Goal: Check status: Check status

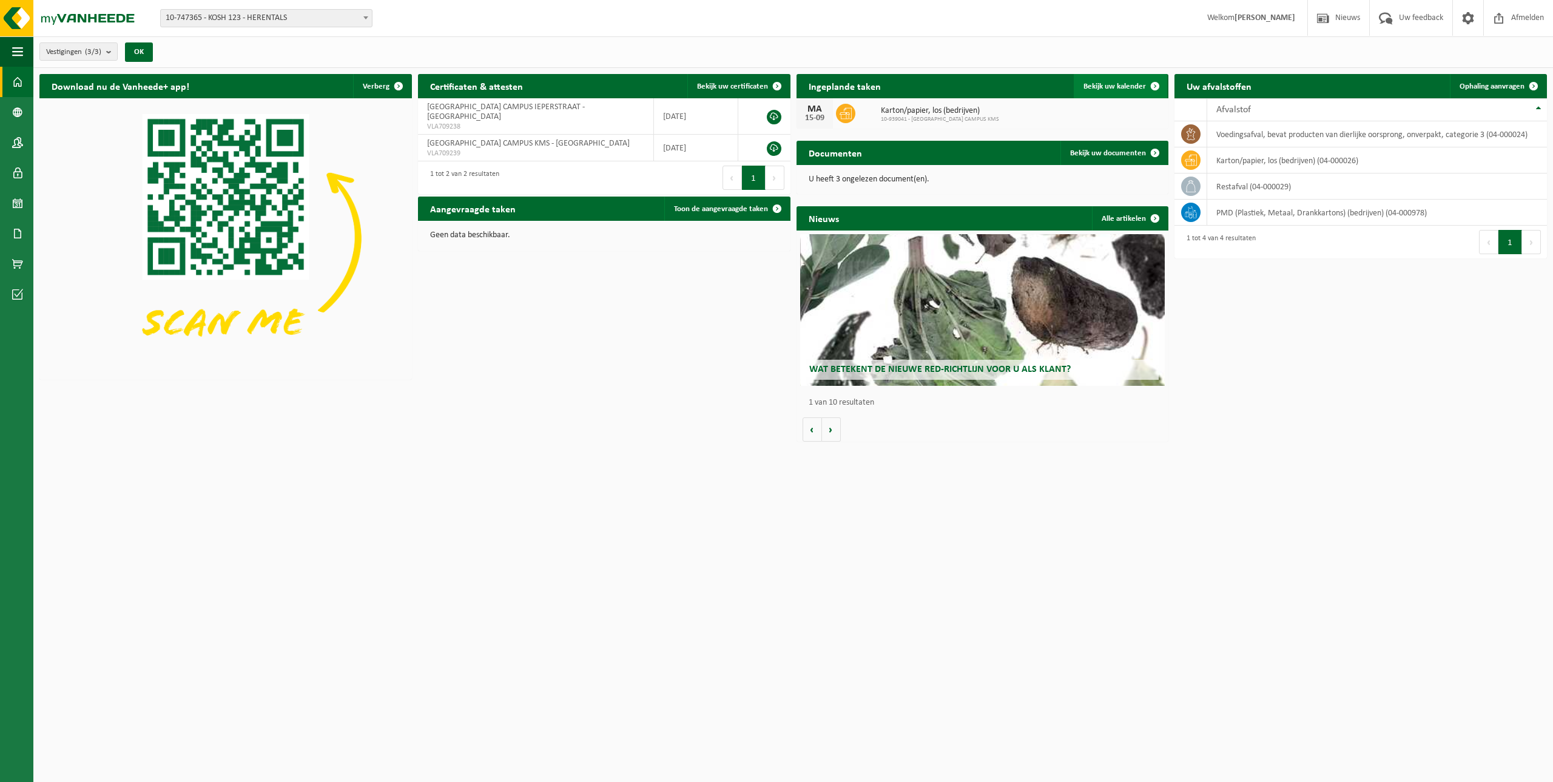
click at [1126, 84] on span "Bekijk uw kalender" at bounding box center [1115, 87] width 62 height 8
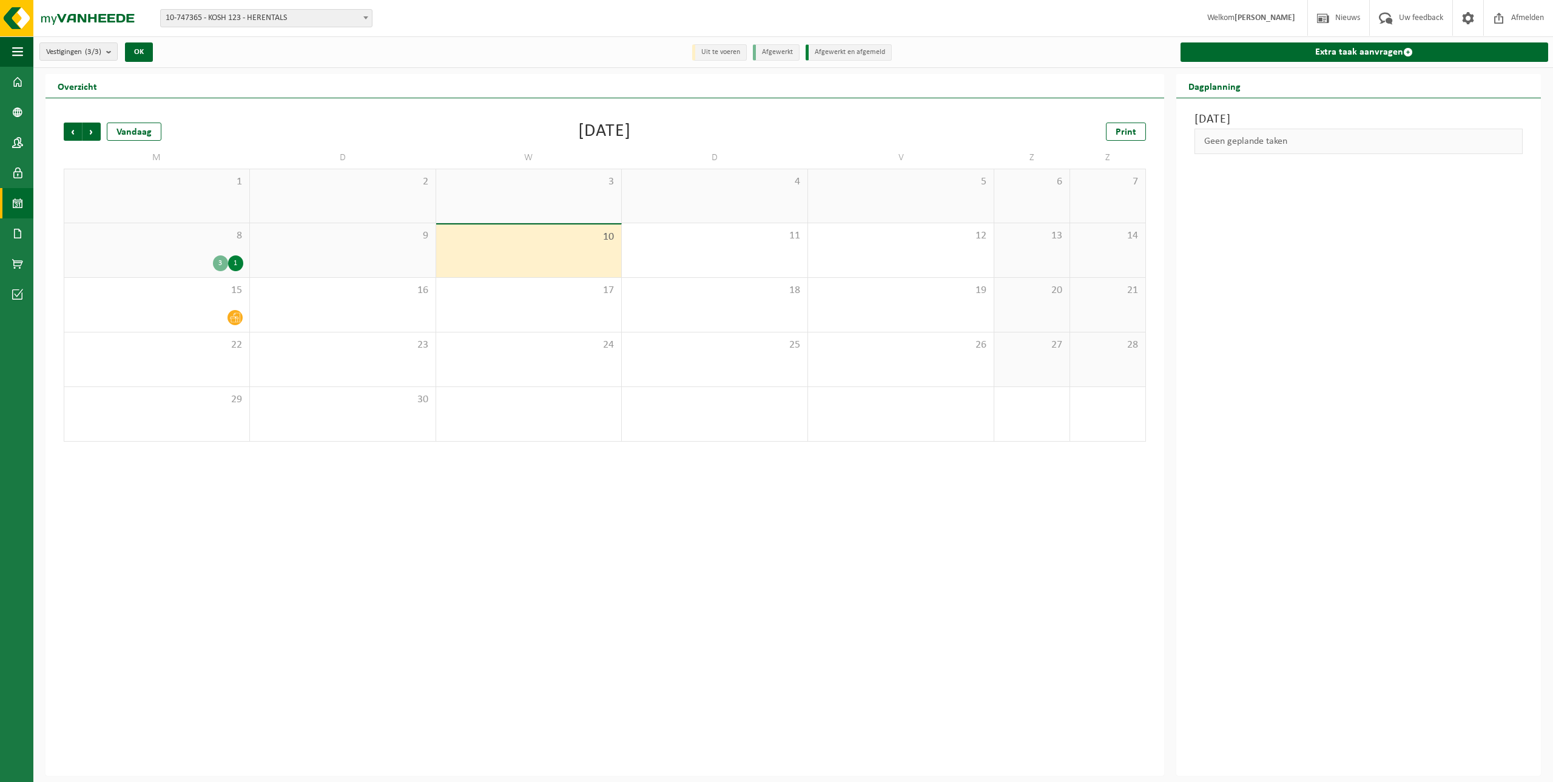
click at [349, 252] on div "9" at bounding box center [343, 250] width 186 height 54
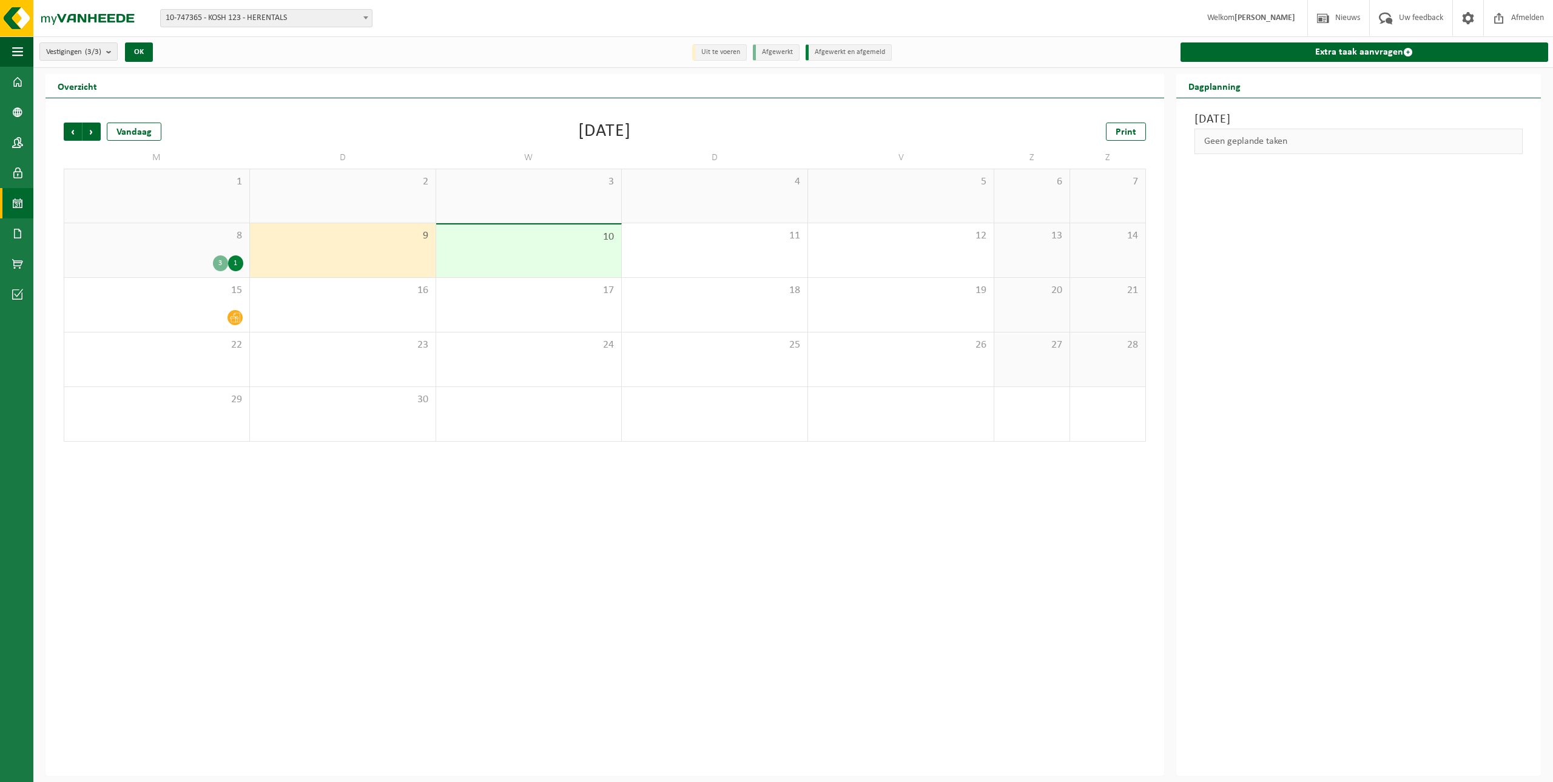
click at [164, 251] on div "8 3 1" at bounding box center [156, 250] width 185 height 54
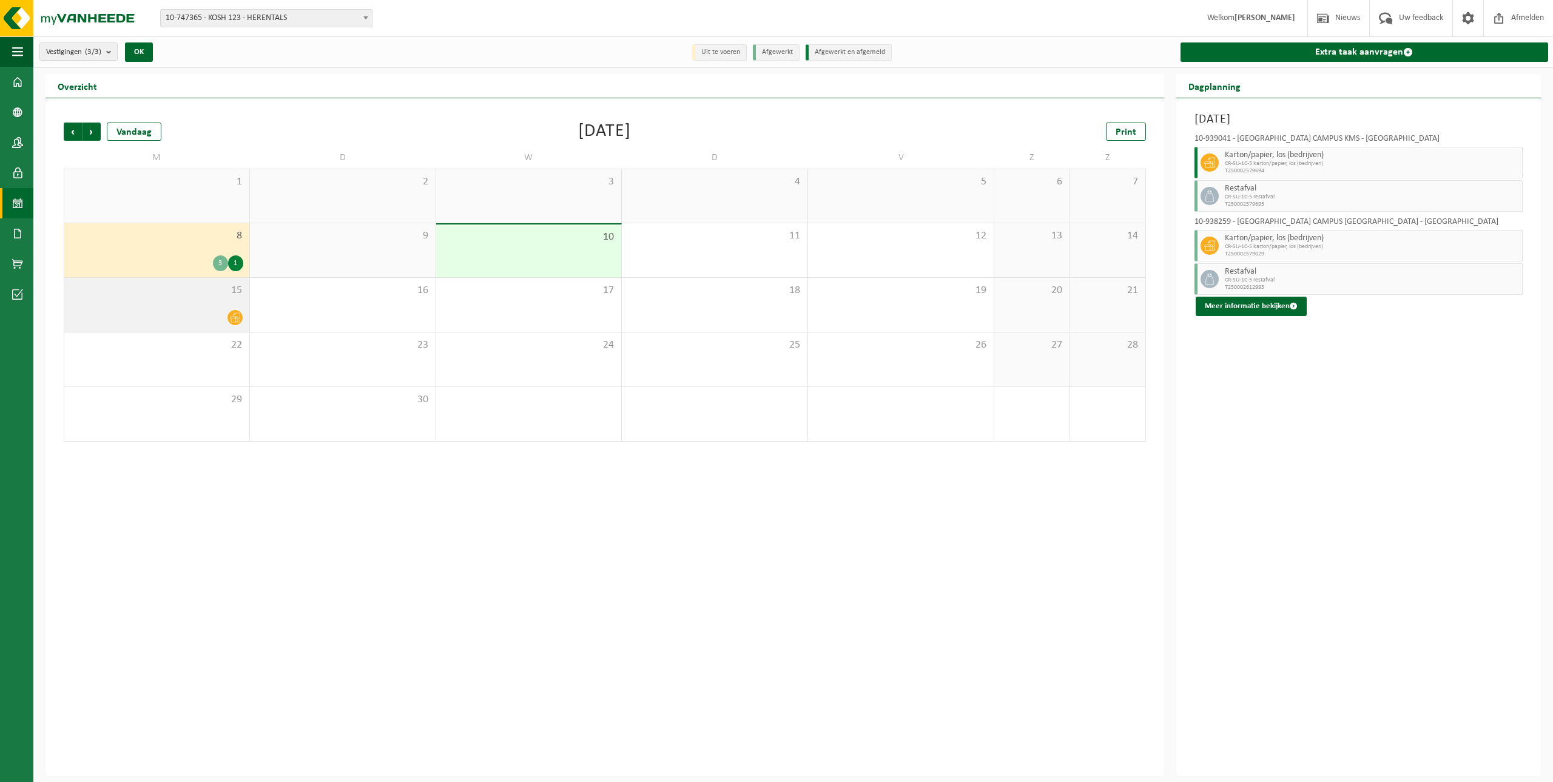
click at [190, 318] on div at bounding box center [156, 317] width 173 height 16
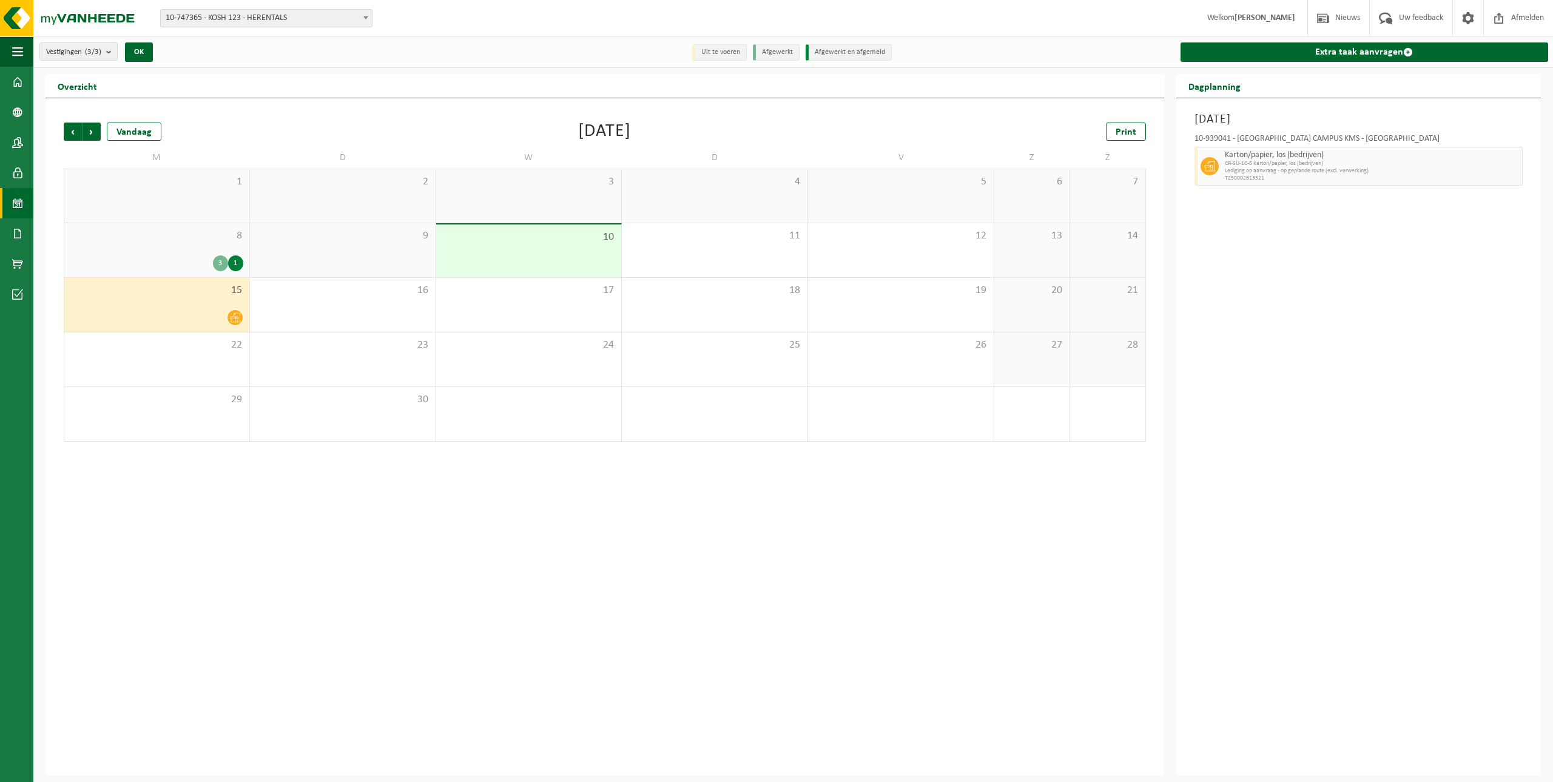
click at [189, 250] on div "8 3 1" at bounding box center [156, 250] width 185 height 54
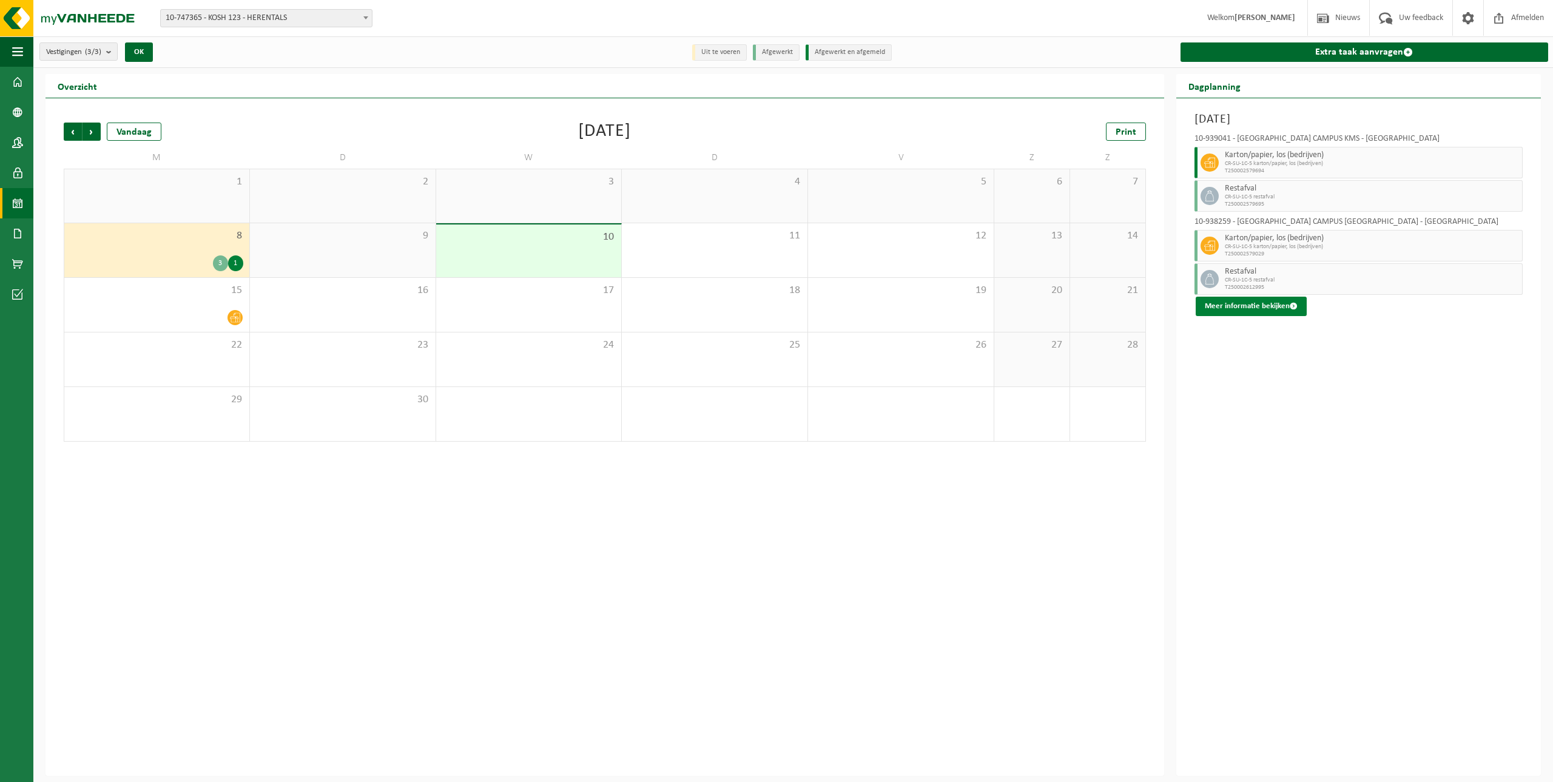
click at [1263, 310] on button "Meer informatie bekijken" at bounding box center [1251, 306] width 111 height 19
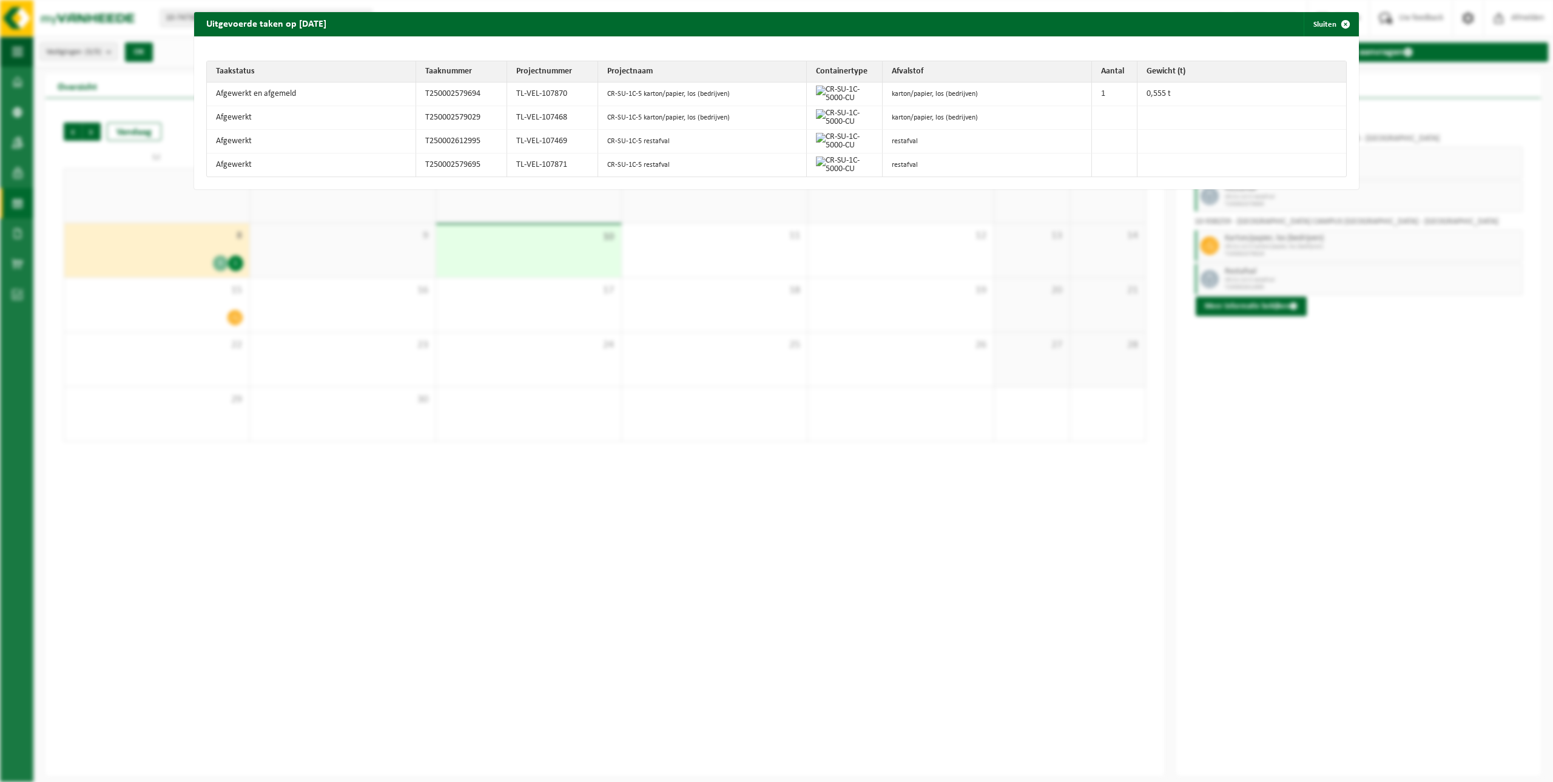
click at [1365, 471] on div "Uitgevoerde taken op 2025-09-08 Sluiten Taakstatus Taaknummer Projectnummer Pro…" at bounding box center [776, 391] width 1553 height 782
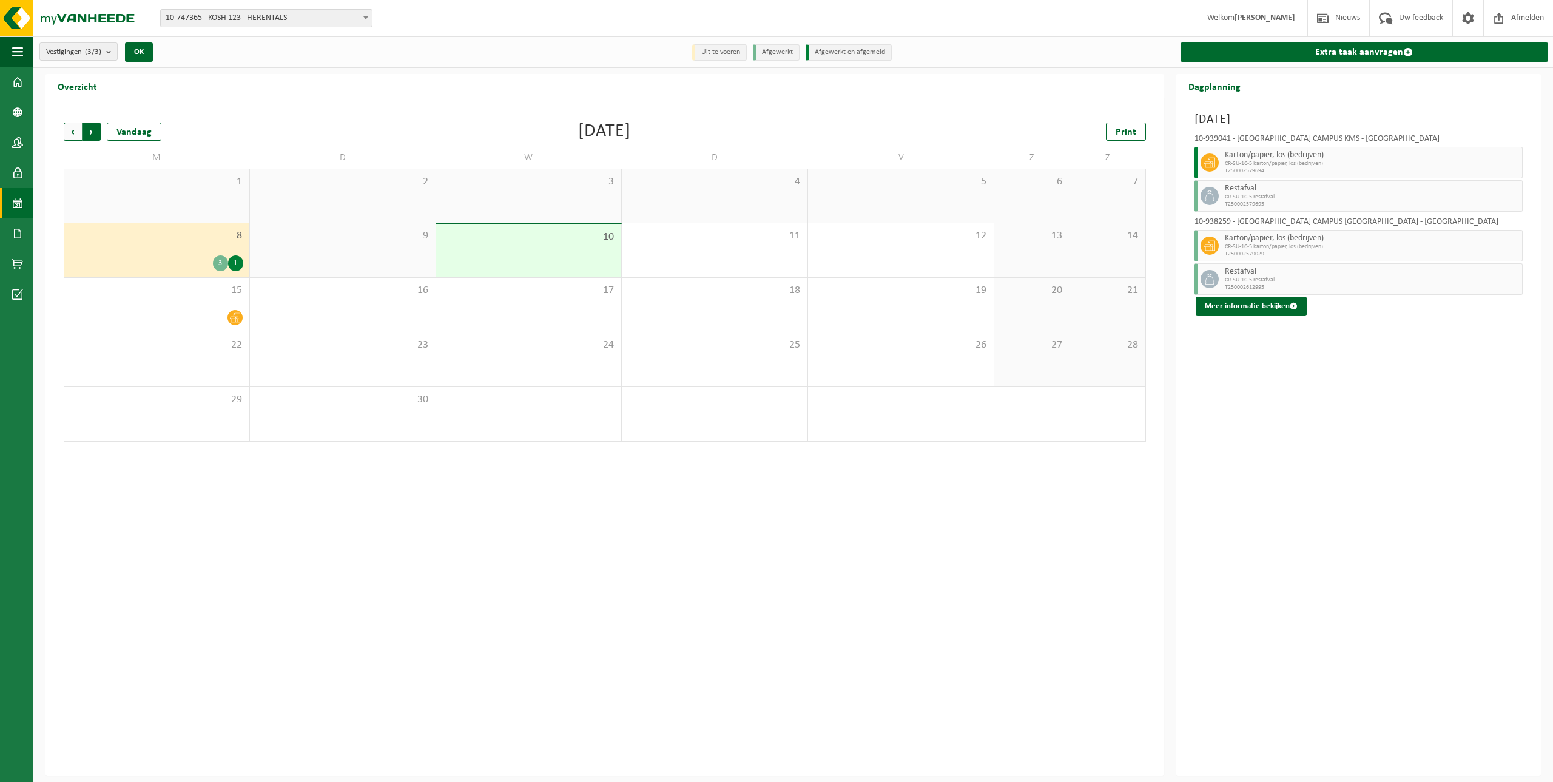
click at [71, 129] on span "Vorige" at bounding box center [73, 132] width 18 height 18
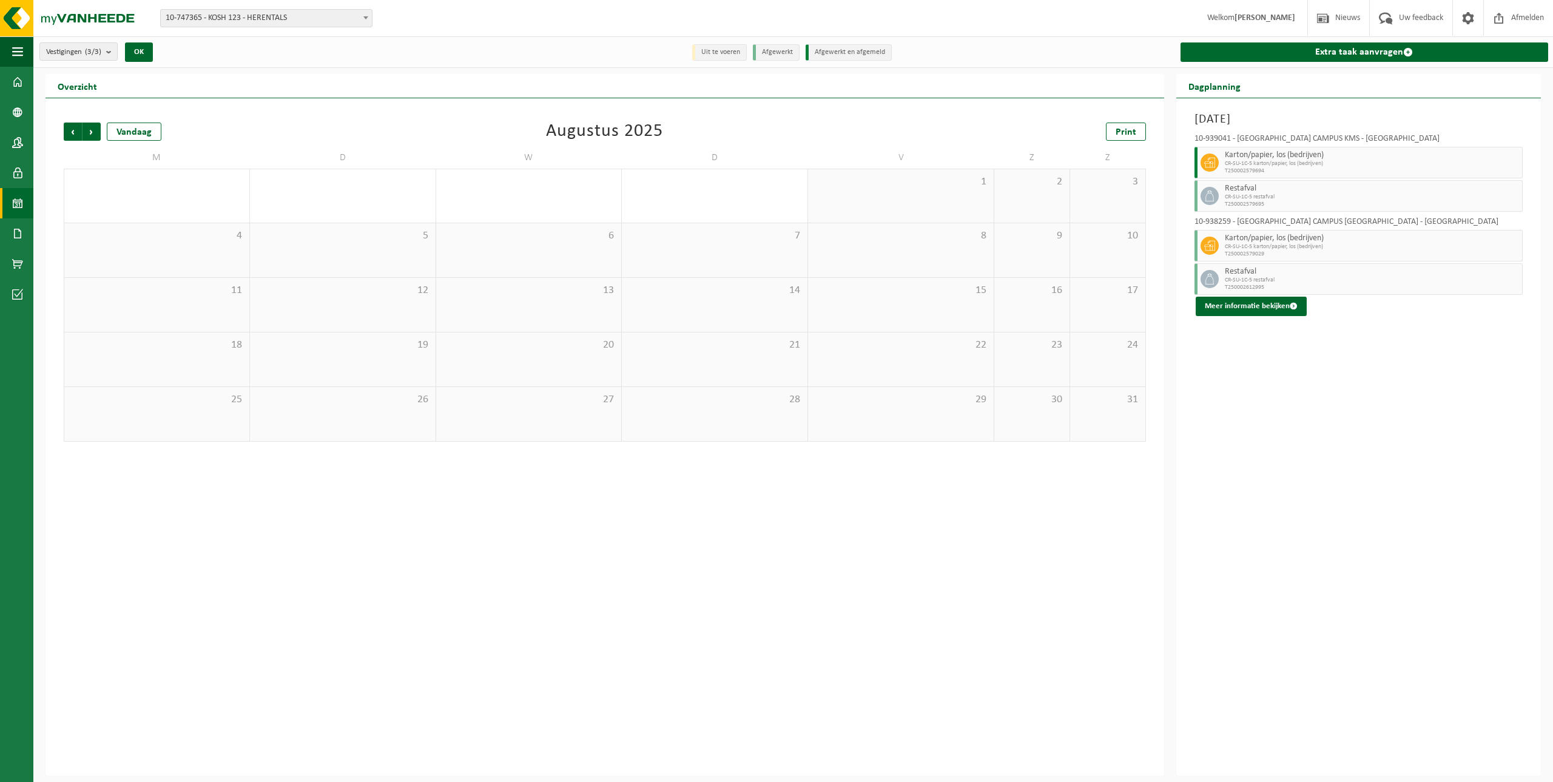
click at [371, 328] on div "12" at bounding box center [343, 305] width 186 height 54
drag, startPoint x: 346, startPoint y: 361, endPoint x: 338, endPoint y: 361, distance: 7.9
click at [346, 361] on div "19" at bounding box center [343, 360] width 186 height 54
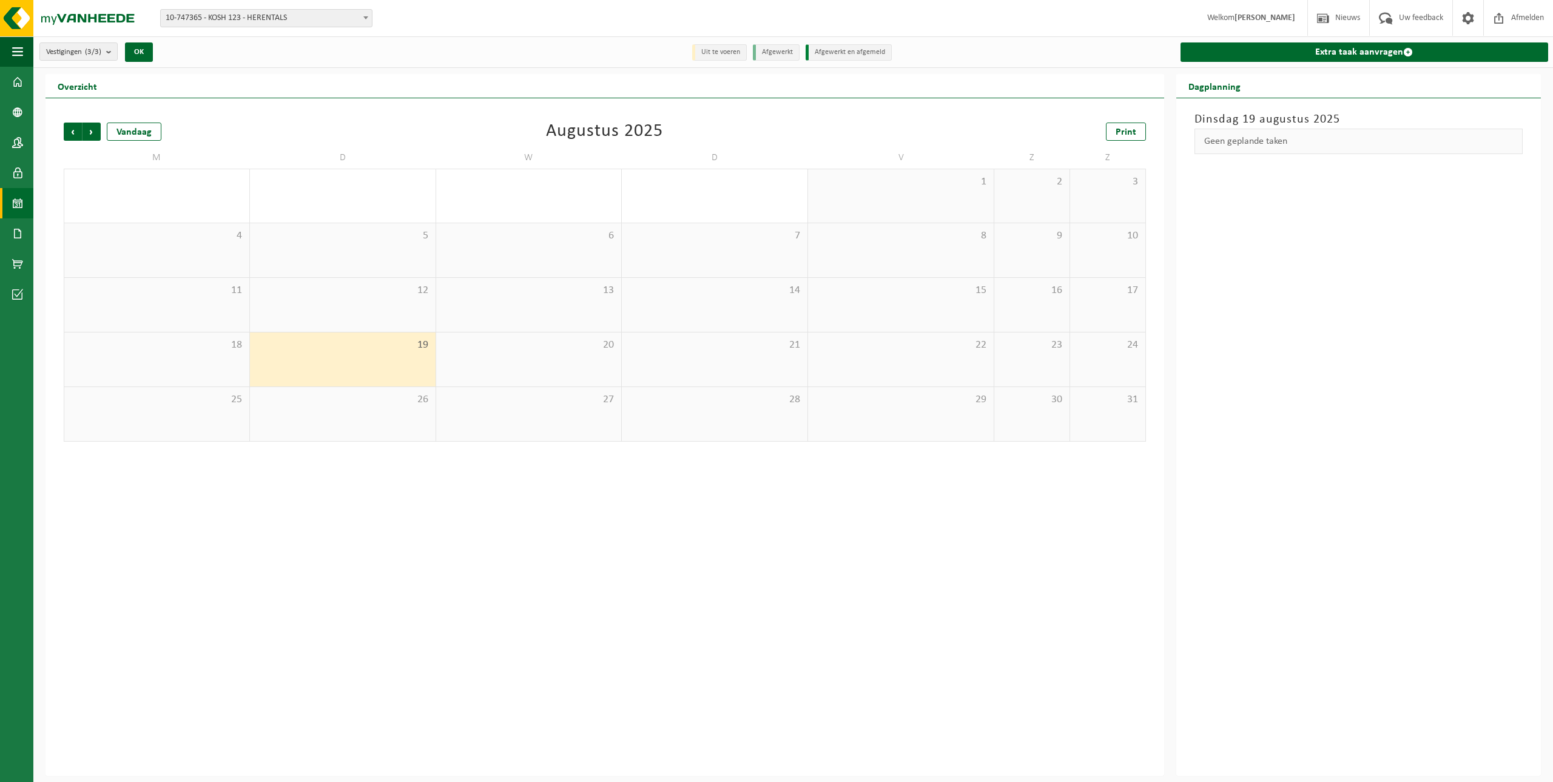
click at [235, 363] on div "18" at bounding box center [156, 360] width 185 height 54
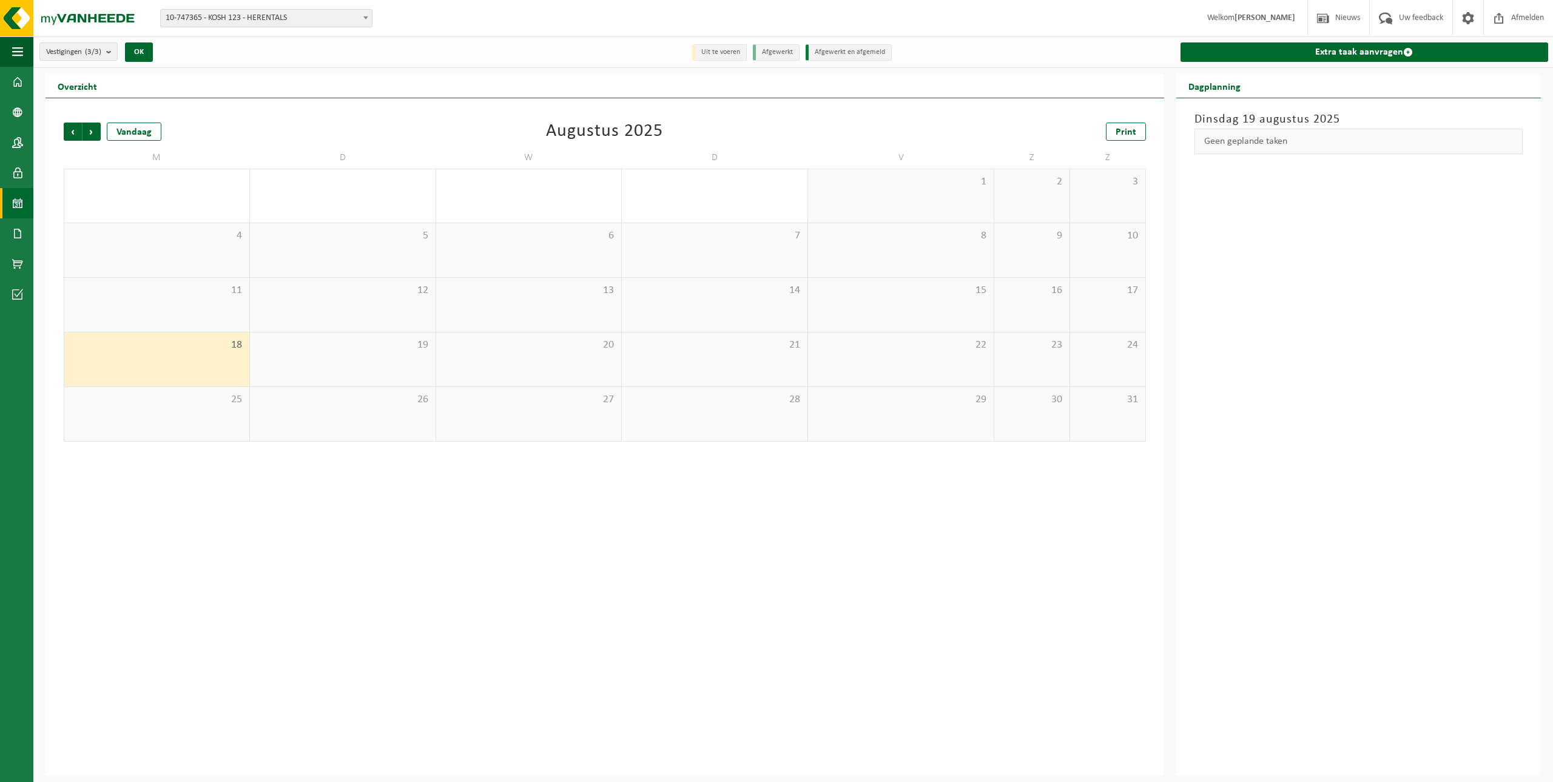
click at [201, 317] on div "11" at bounding box center [156, 305] width 185 height 54
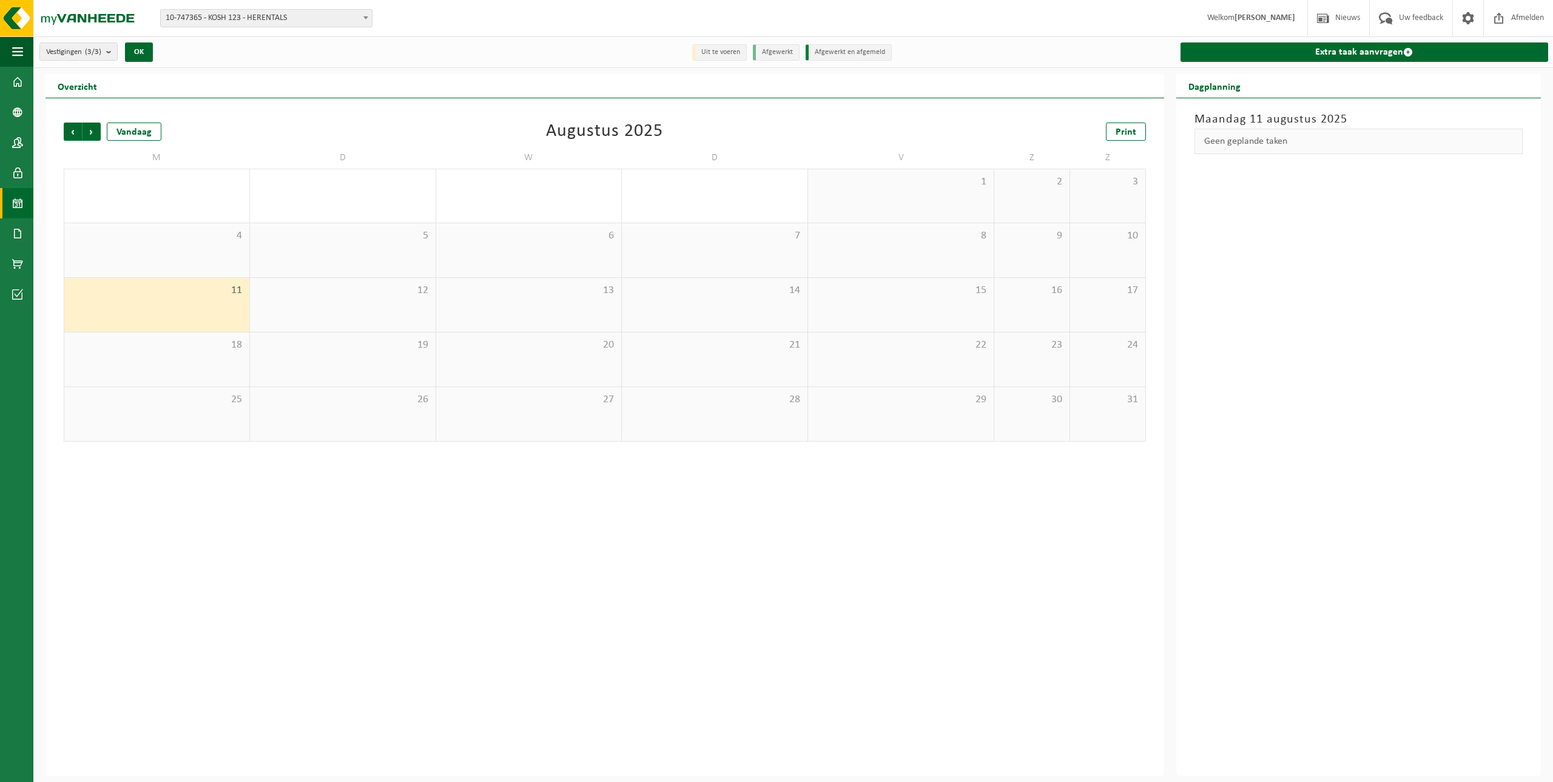
click at [316, 303] on div "12" at bounding box center [343, 305] width 186 height 54
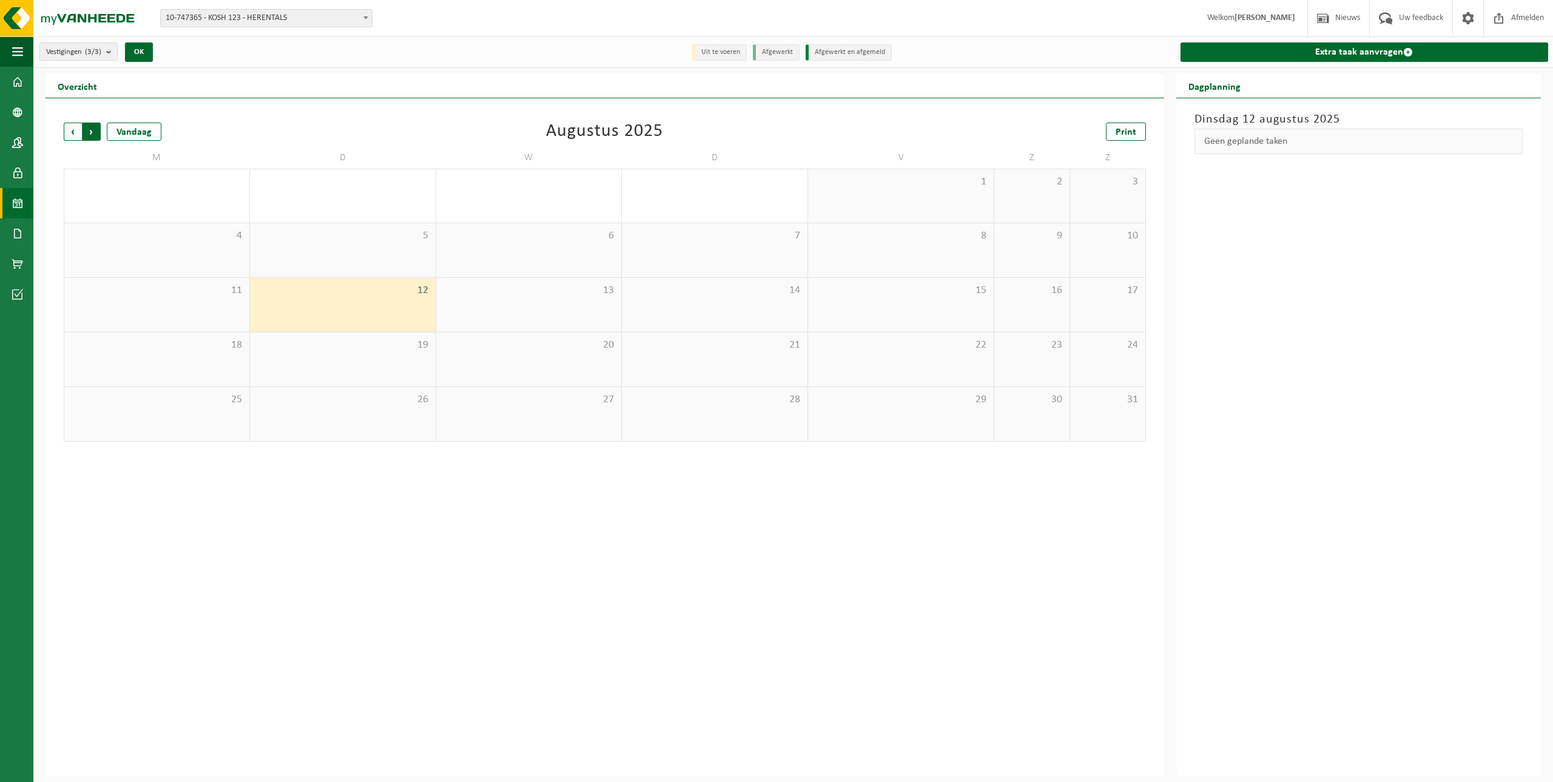
click at [71, 132] on span "Vorige" at bounding box center [73, 132] width 18 height 18
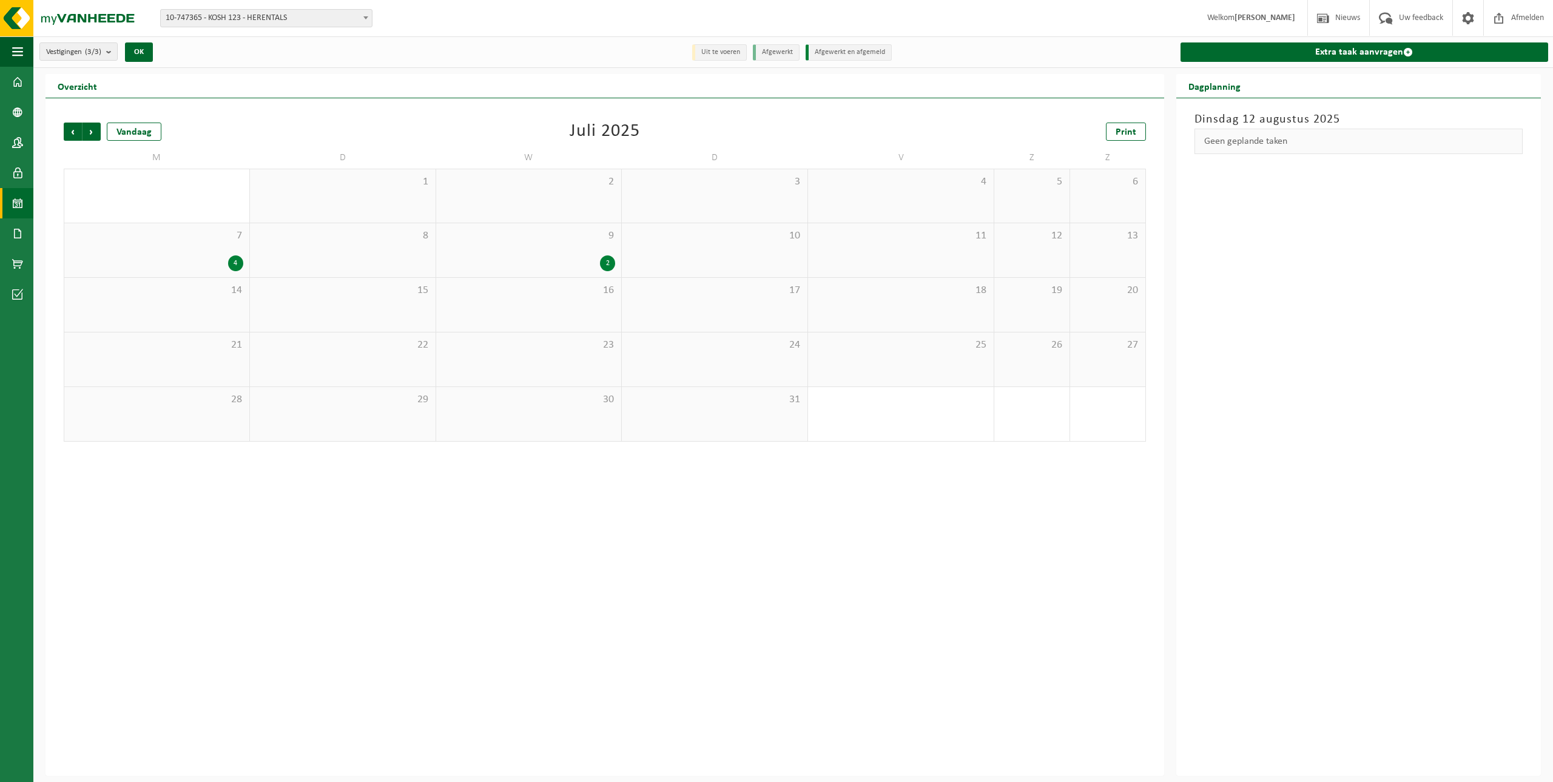
click at [71, 132] on span "Vorige" at bounding box center [73, 132] width 18 height 18
click at [365, 396] on span "24" at bounding box center [343, 399] width 174 height 13
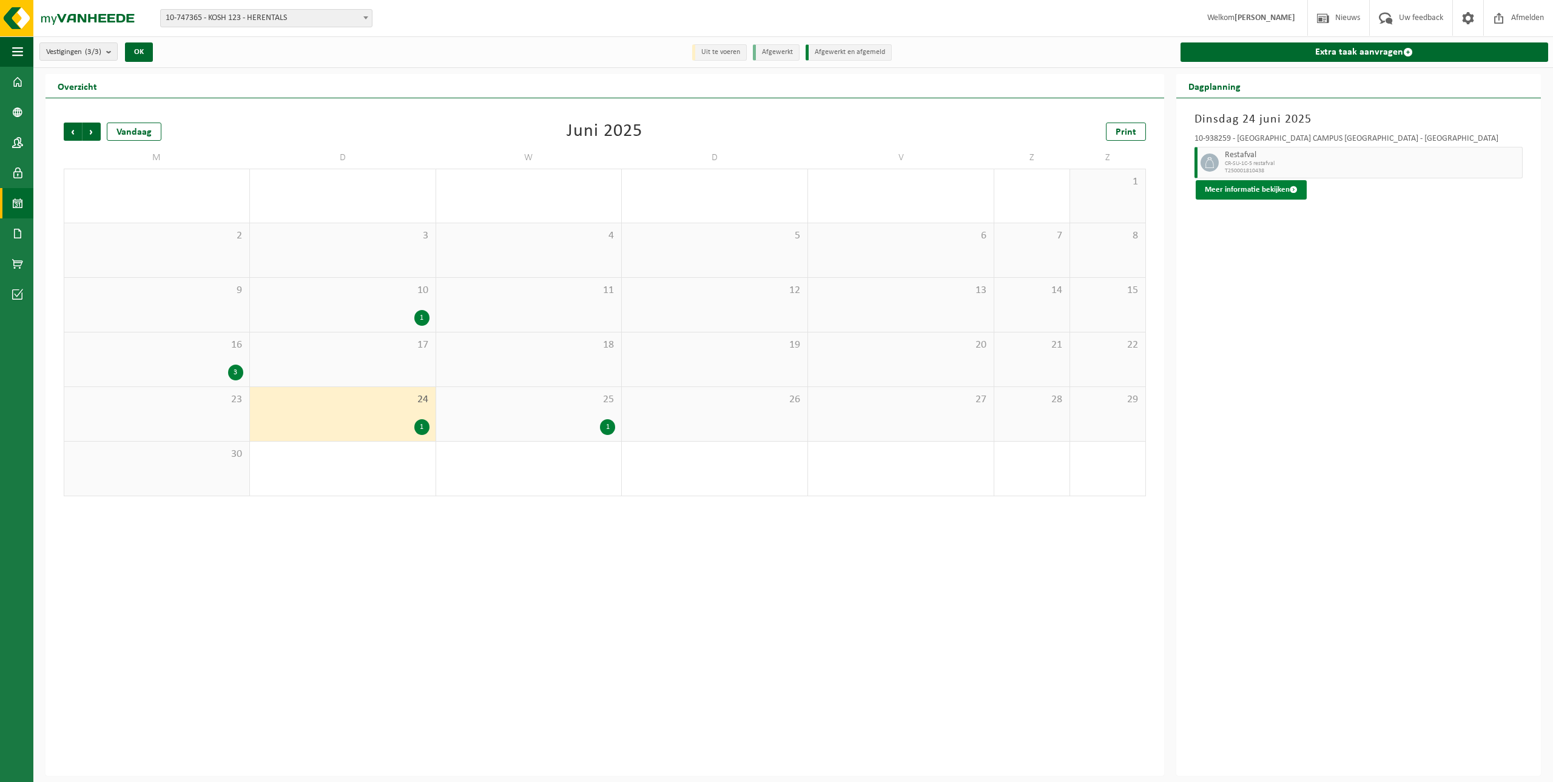
click at [1268, 186] on button "Meer informatie bekijken" at bounding box center [1251, 189] width 111 height 19
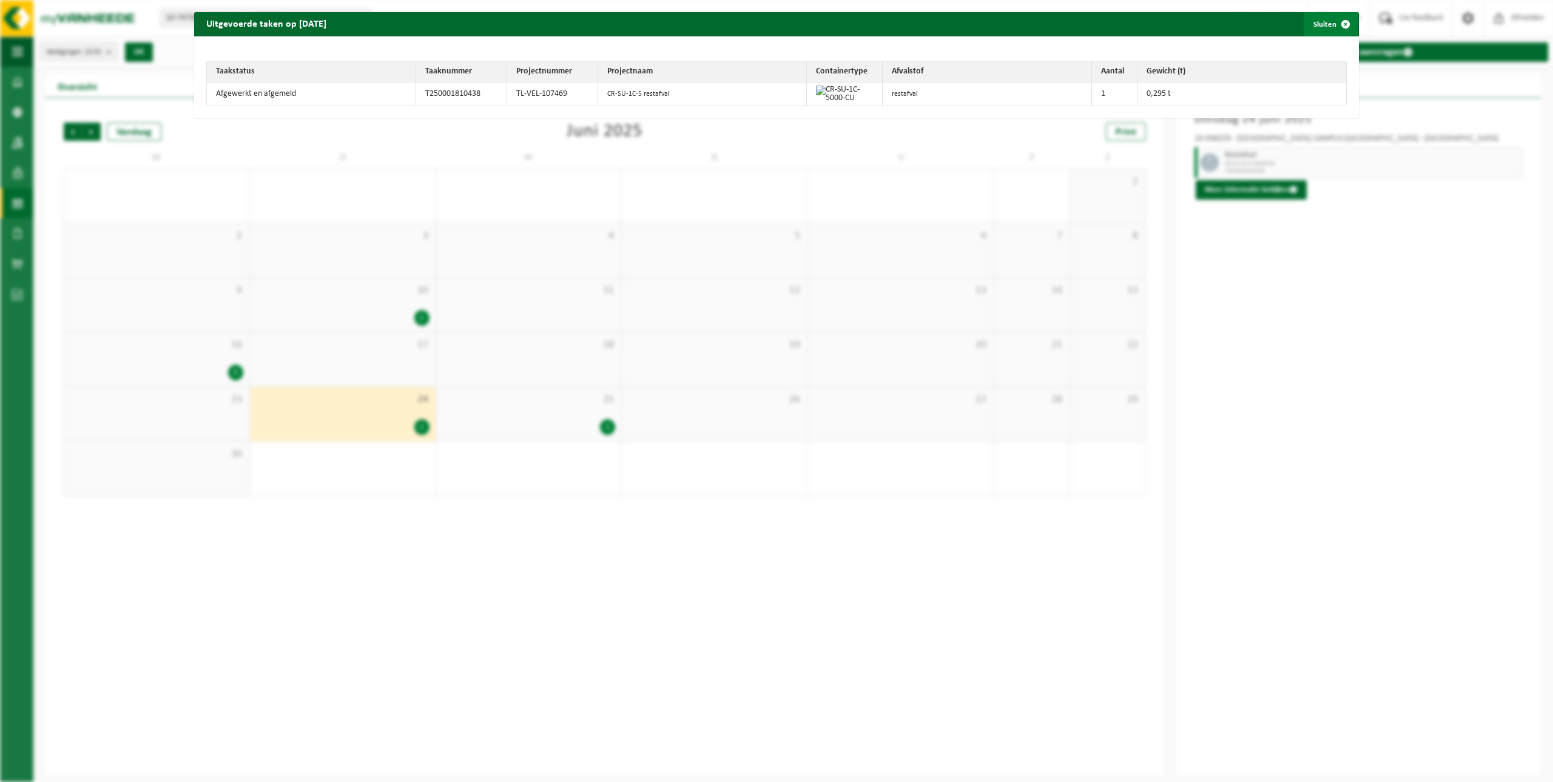
click at [1337, 22] on span "button" at bounding box center [1346, 24] width 24 height 24
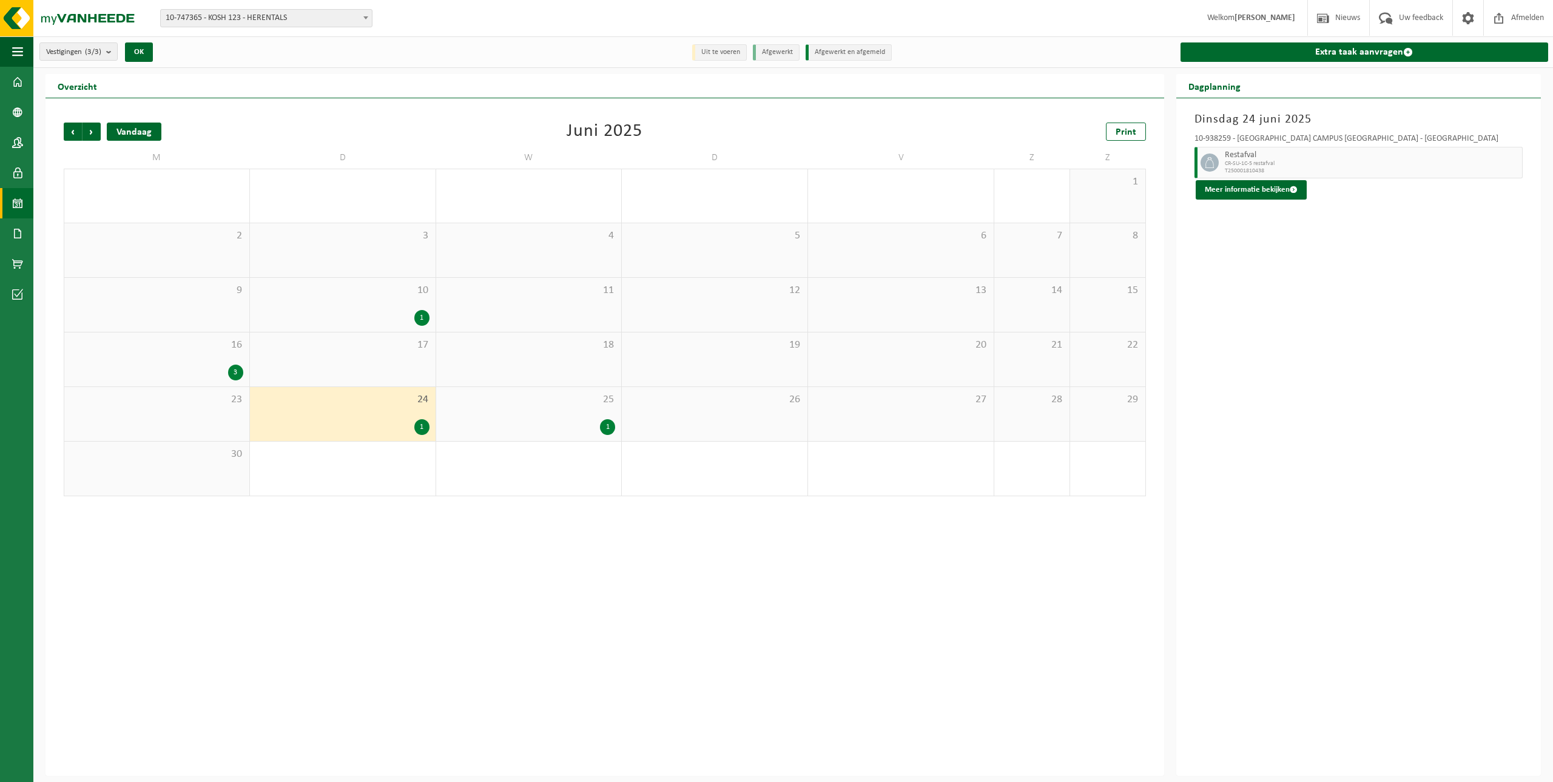
click at [141, 130] on div "Vandaag" at bounding box center [134, 132] width 55 height 18
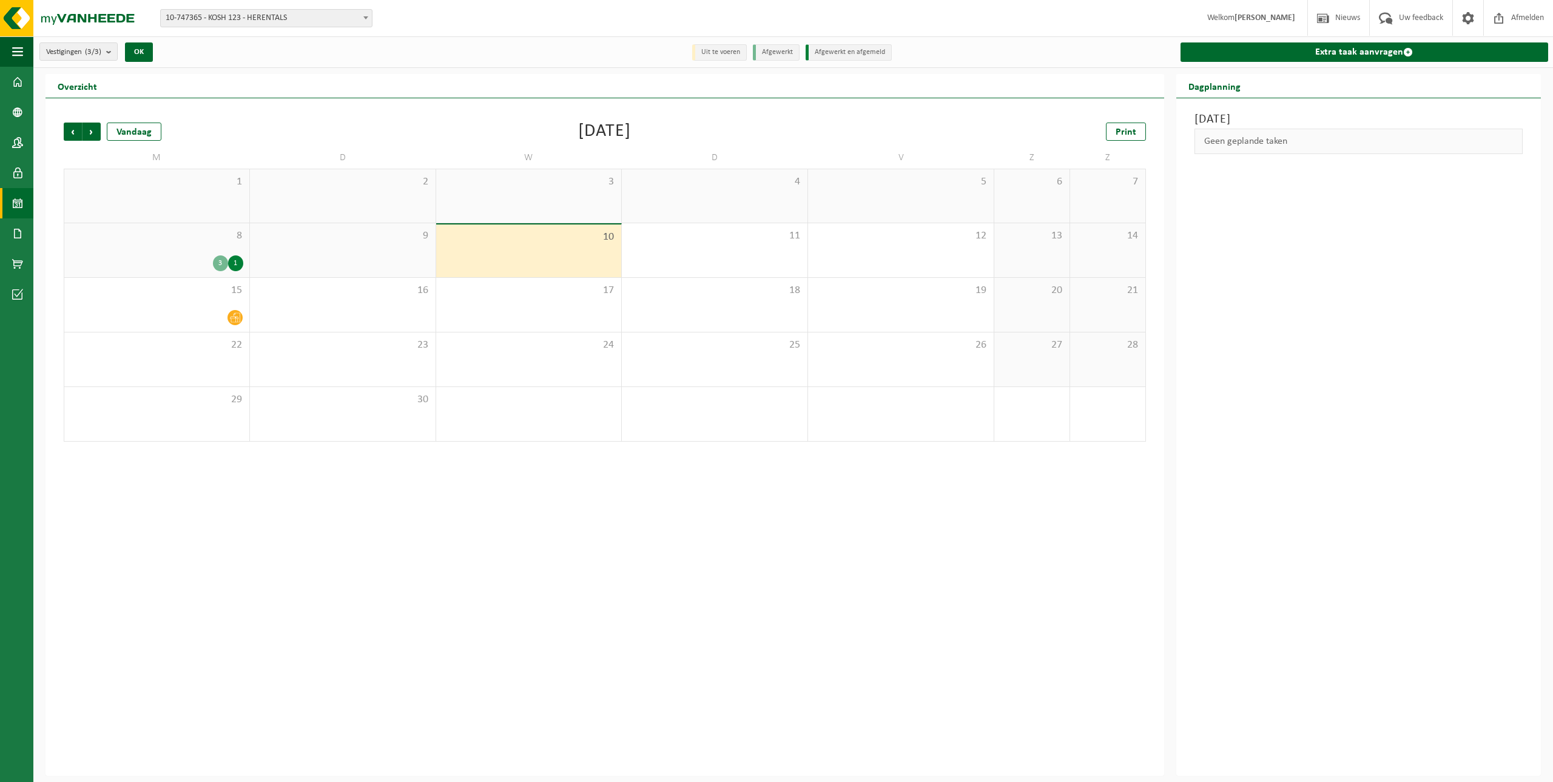
click at [329, 272] on div "9" at bounding box center [343, 250] width 186 height 54
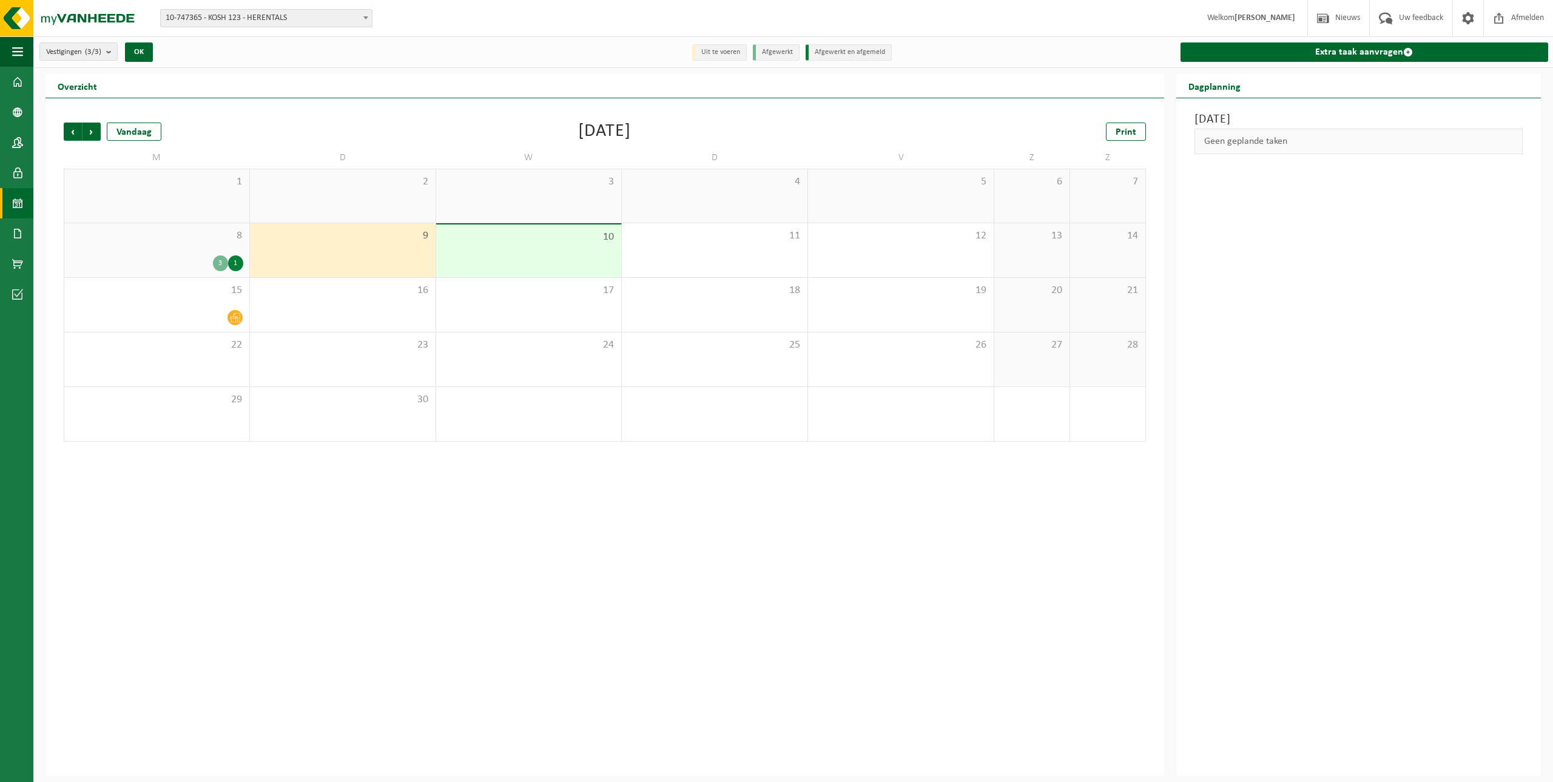
click at [166, 237] on span "8" at bounding box center [156, 235] width 173 height 13
